Goal: Obtain resource: Download file/media

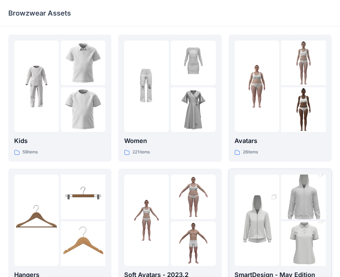
click at [263, 206] on img at bounding box center [256, 219] width 45 height 67
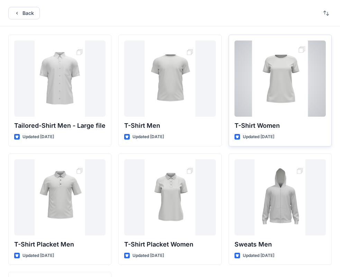
click at [272, 104] on div at bounding box center [279, 78] width 91 height 76
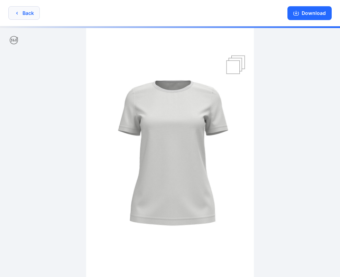
click at [28, 17] on button "Back" at bounding box center [23, 12] width 31 height 13
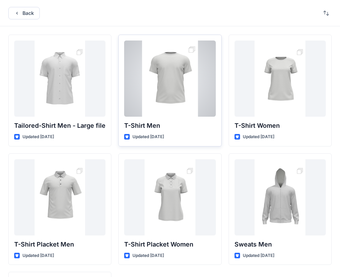
click at [172, 93] on div at bounding box center [169, 78] width 91 height 76
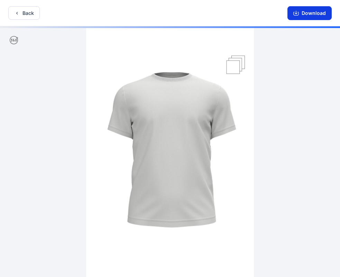
click at [297, 17] on button "Download" at bounding box center [309, 13] width 44 height 14
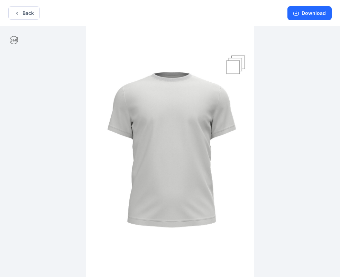
click at [278, 73] on div at bounding box center [170, 152] width 340 height 252
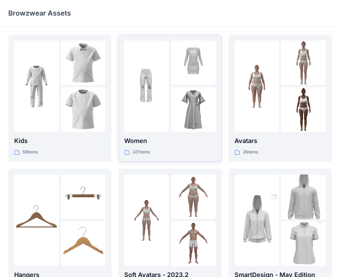
click at [147, 101] on img at bounding box center [146, 86] width 45 height 45
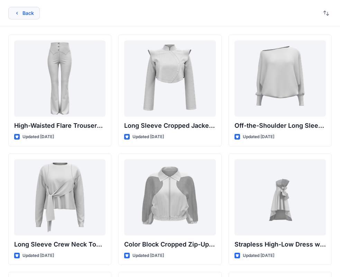
click at [38, 16] on button "Back" at bounding box center [23, 13] width 31 height 12
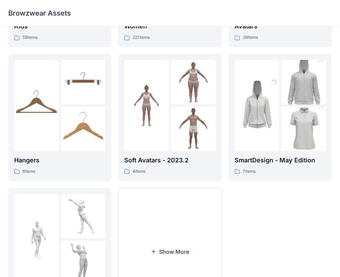
scroll to position [138, 0]
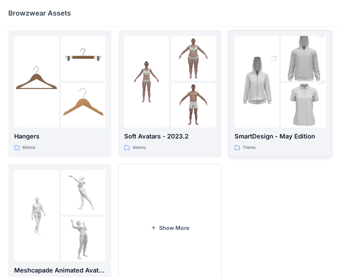
click at [254, 77] on img at bounding box center [256, 81] width 45 height 67
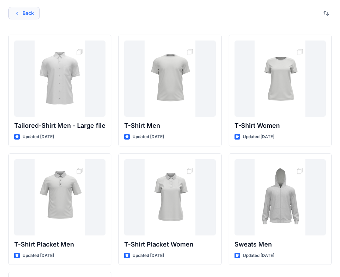
click at [34, 10] on button "Back" at bounding box center [23, 13] width 31 height 12
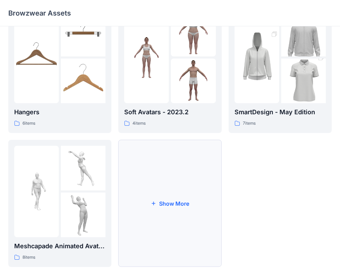
scroll to position [172, 0]
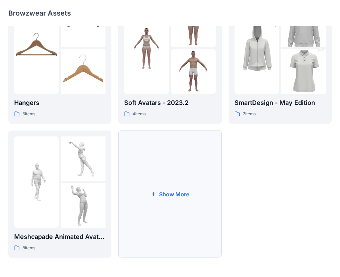
click at [169, 171] on button "Show More" at bounding box center [169, 193] width 103 height 127
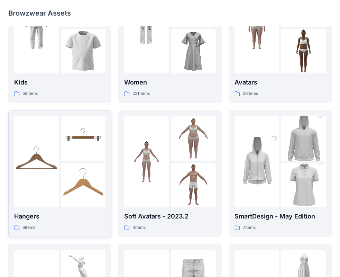
scroll to position [69, 0]
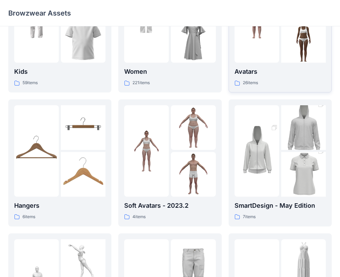
click at [262, 52] on div at bounding box center [256, 16] width 45 height 91
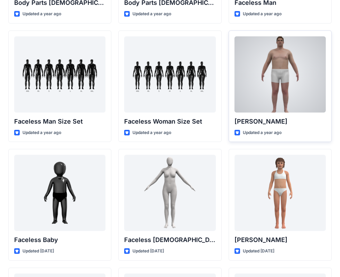
scroll to position [362, 0]
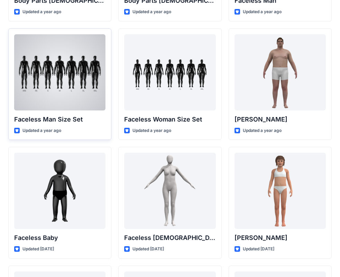
click at [65, 81] on div at bounding box center [59, 72] width 91 height 76
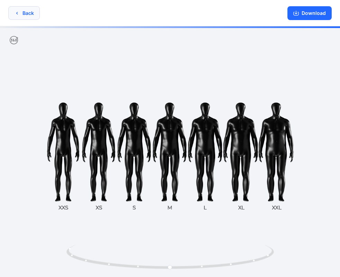
click at [34, 17] on button "Back" at bounding box center [23, 12] width 31 height 13
